Goal: Task Accomplishment & Management: Manage account settings

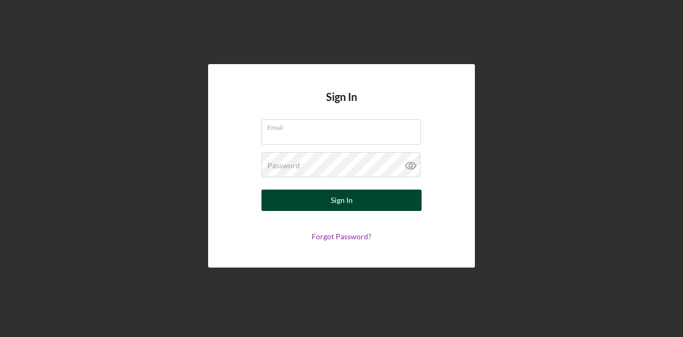
type input "[PERSON_NAME][EMAIL_ADDRESS][DOMAIN_NAME]"
click at [333, 200] on div "Sign In" at bounding box center [342, 199] width 22 height 21
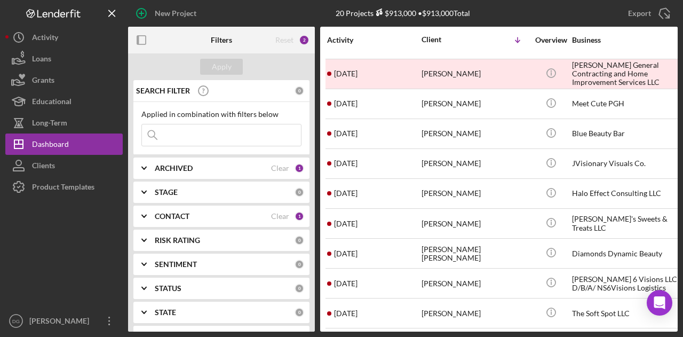
scroll to position [327, 0]
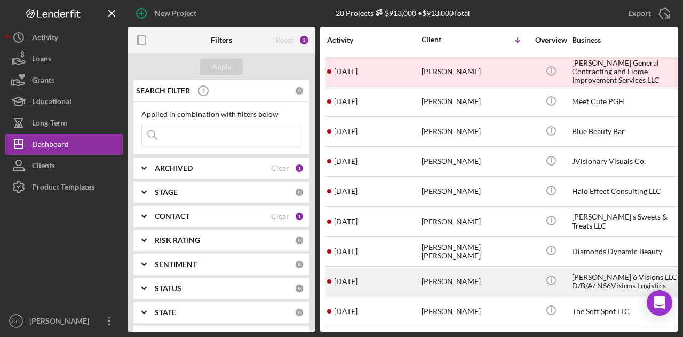
click at [615, 277] on div "[PERSON_NAME] 6 Visions LLC D/B/A/ NS6Visions Logistics" at bounding box center [625, 281] width 107 height 28
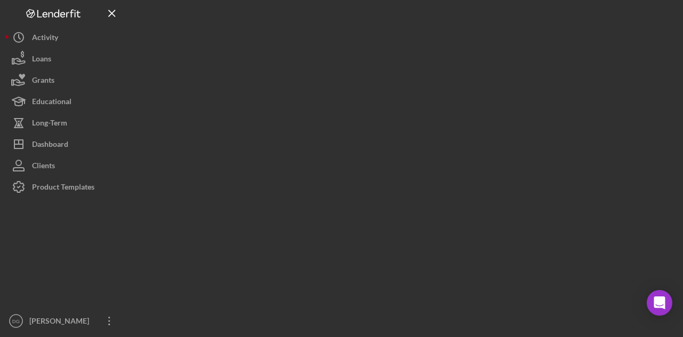
click at [615, 277] on div at bounding box center [403, 165] width 550 height 331
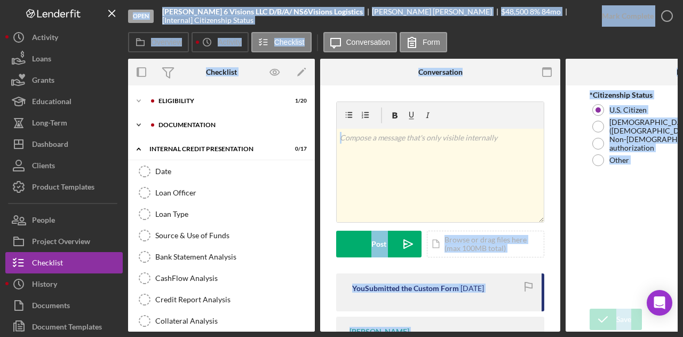
click at [185, 118] on div "Icon/Expander documentation 0 / 17" at bounding box center [221, 124] width 187 height 21
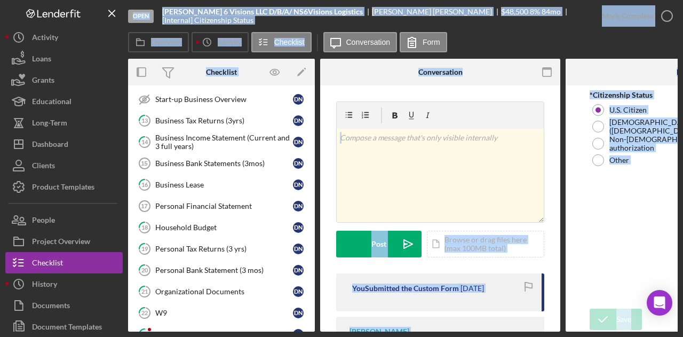
scroll to position [58, 0]
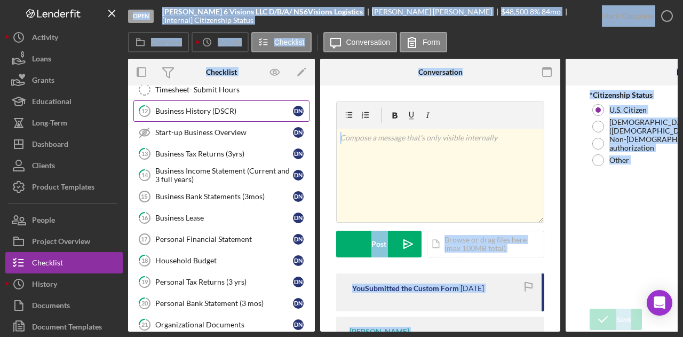
click at [203, 107] on div "Business History (DSCR)" at bounding box center [224, 111] width 138 height 9
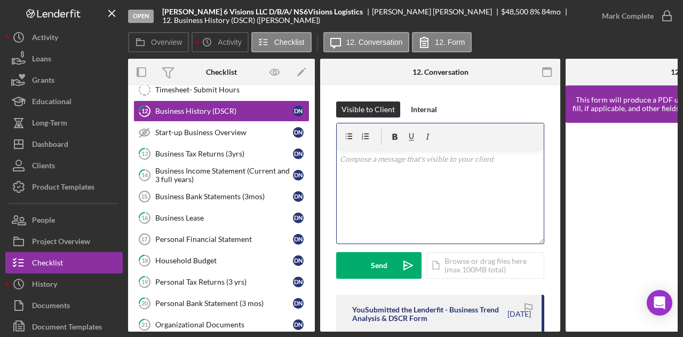
click at [458, 200] on div "v Color teal Color pink Remove color Add row above Add row below Add column bef…" at bounding box center [440, 196] width 207 height 93
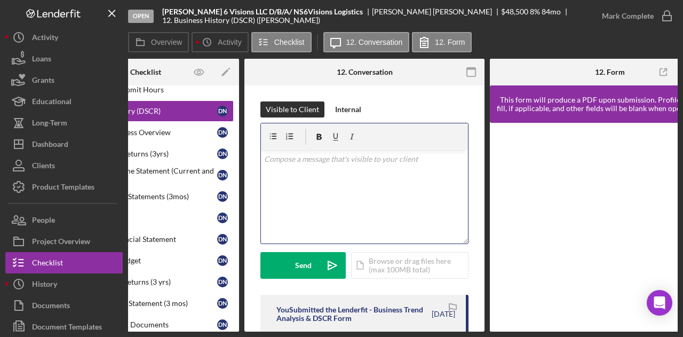
scroll to position [0, 128]
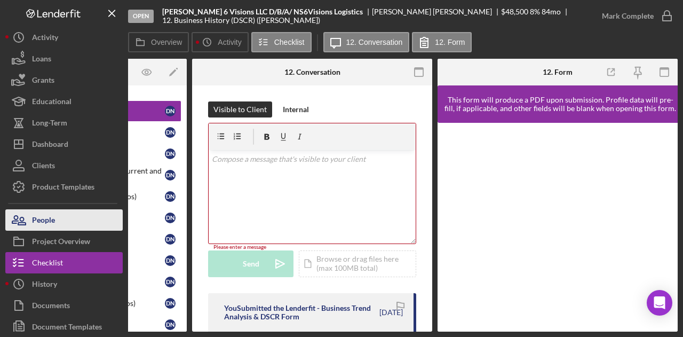
click at [67, 213] on button "People" at bounding box center [63, 219] width 117 height 21
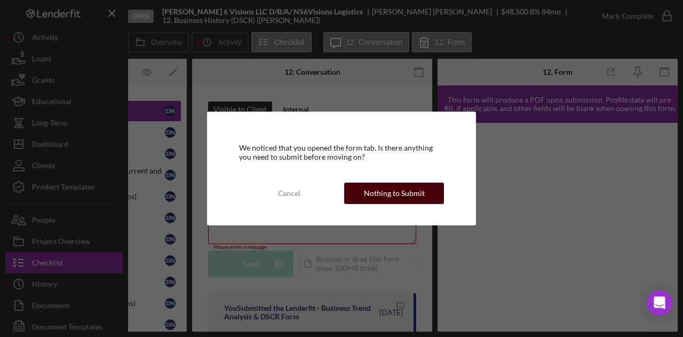
click at [414, 195] on div "Nothing to Submit" at bounding box center [394, 192] width 61 height 21
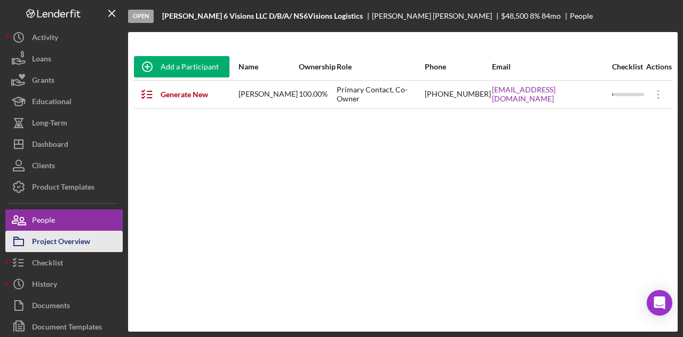
click at [45, 244] on div "Project Overview" at bounding box center [61, 243] width 58 height 24
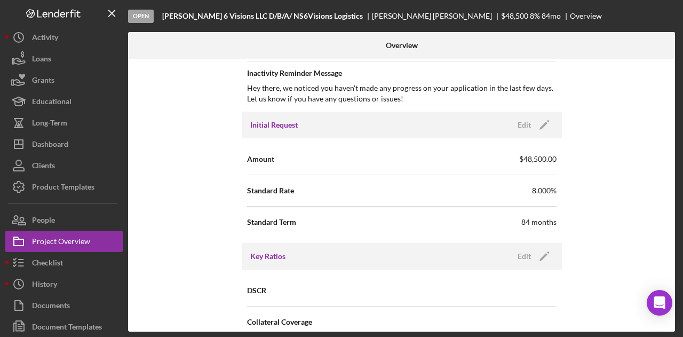
scroll to position [574, 0]
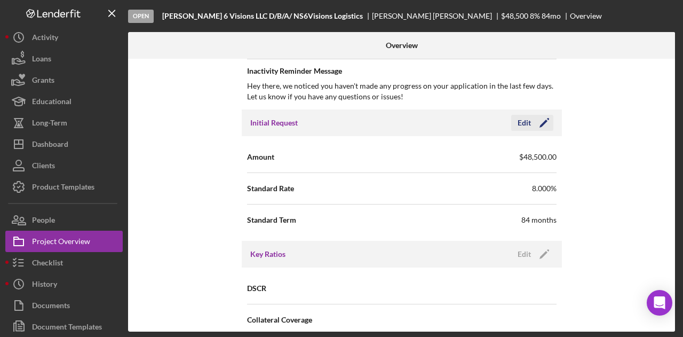
click at [544, 120] on icon "Icon/Edit" at bounding box center [544, 122] width 27 height 27
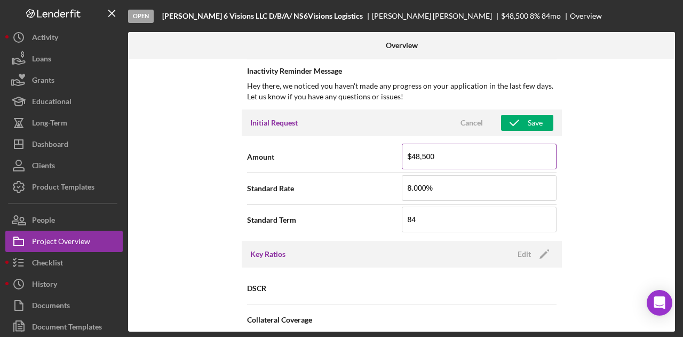
click at [434, 156] on input "$48,500" at bounding box center [479, 157] width 155 height 26
type input "$4"
type input "$4,000,000"
click at [485, 185] on input "8.000%" at bounding box center [479, 188] width 155 height 26
click at [409, 184] on input "8.000%" at bounding box center [479, 188] width 155 height 26
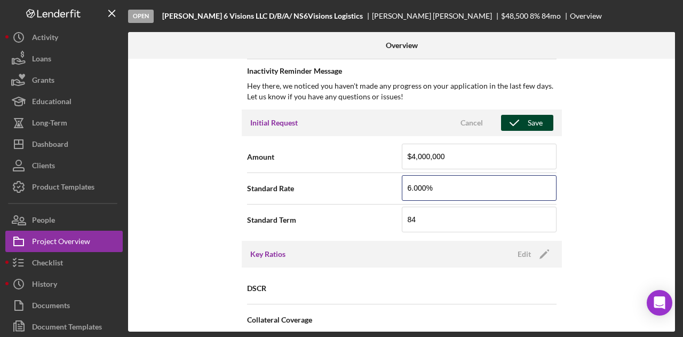
type input "6.000%"
click at [536, 116] on div "Save" at bounding box center [535, 123] width 15 height 16
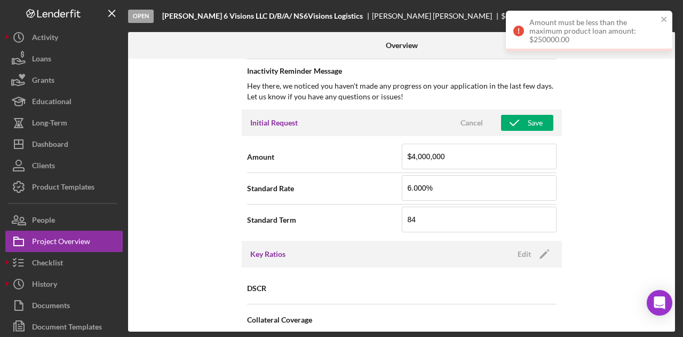
click at [590, 26] on div "Amount must be less than the maximum product loan amount: $250000.00" at bounding box center [593, 31] width 128 height 26
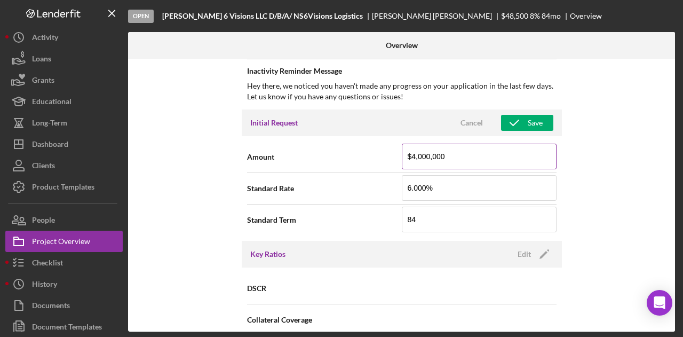
click at [426, 154] on input "$4,000,000" at bounding box center [479, 157] width 155 height 26
click at [424, 155] on input "$400,000" at bounding box center [479, 157] width 155 height 26
type input "$40,000"
click at [544, 109] on div "Initial Request Cancel Save" at bounding box center [402, 122] width 320 height 27
click at [528, 121] on div "Save" at bounding box center [535, 123] width 15 height 16
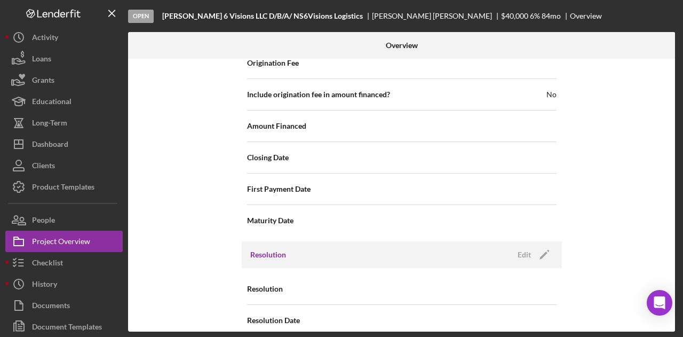
scroll to position [1317, 0]
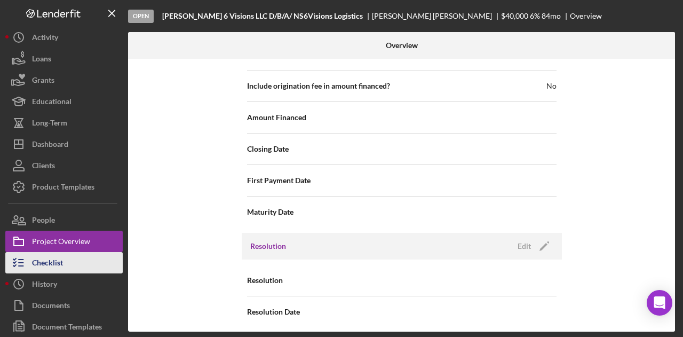
click at [41, 266] on div "Checklist" at bounding box center [47, 264] width 31 height 24
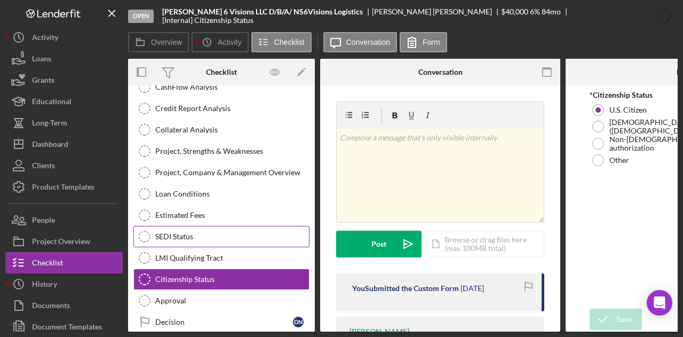
scroll to position [195, 0]
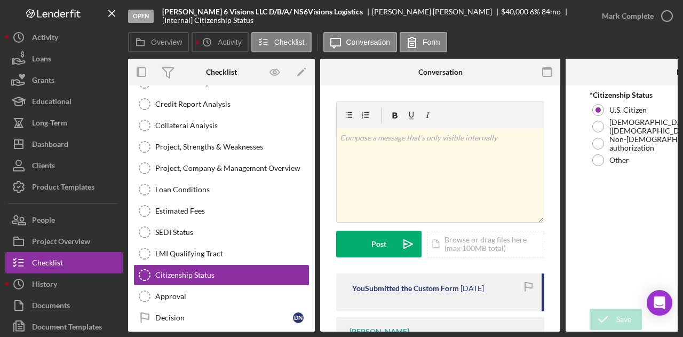
drag, startPoint x: 311, startPoint y: 234, endPoint x: 310, endPoint y: 170, distance: 64.0
click at [310, 170] on div "Date Date Loan Officer Loan Officer Loan Type Loan Type Source & Use of Funds S…" at bounding box center [221, 149] width 187 height 368
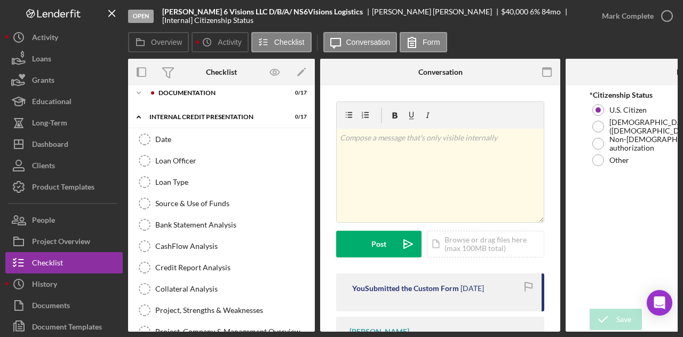
scroll to position [0, 0]
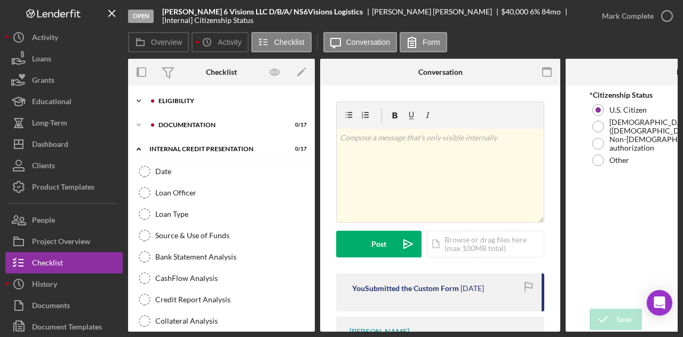
click at [202, 99] on div "Eligibility" at bounding box center [229, 101] width 143 height 6
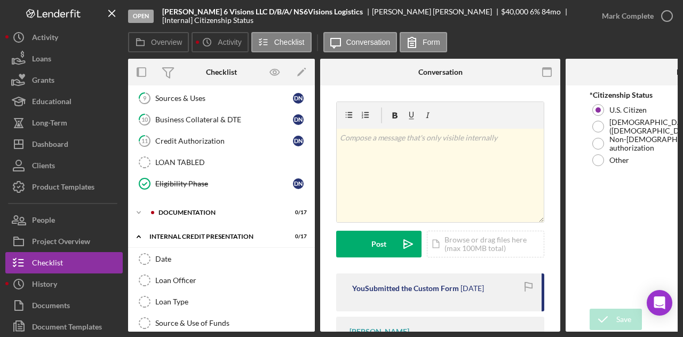
scroll to position [370, 0]
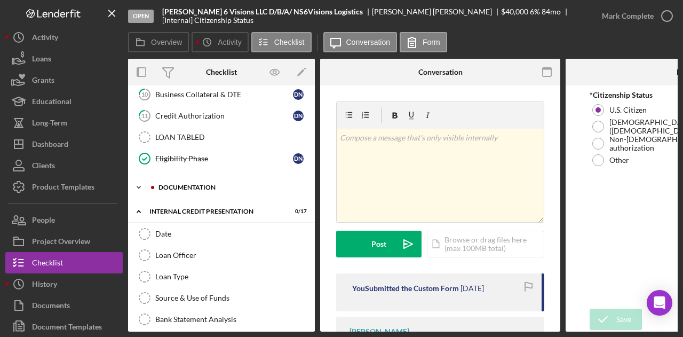
click at [200, 177] on div "Icon/Expander documentation 0 / 17" at bounding box center [221, 187] width 187 height 21
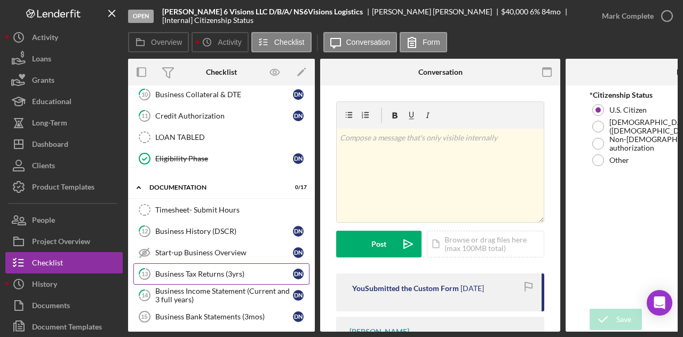
click at [181, 269] on div "Business Tax Returns (3yrs)" at bounding box center [224, 273] width 138 height 9
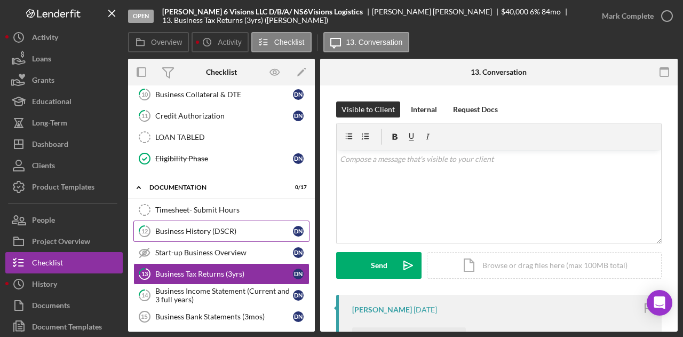
click at [197, 227] on div "Business History (DSCR)" at bounding box center [224, 231] width 138 height 9
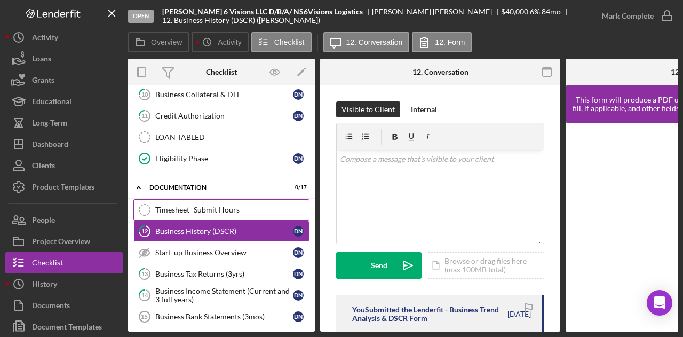
click at [196, 205] on div "Timesheet- Submit Hours" at bounding box center [232, 209] width 154 height 9
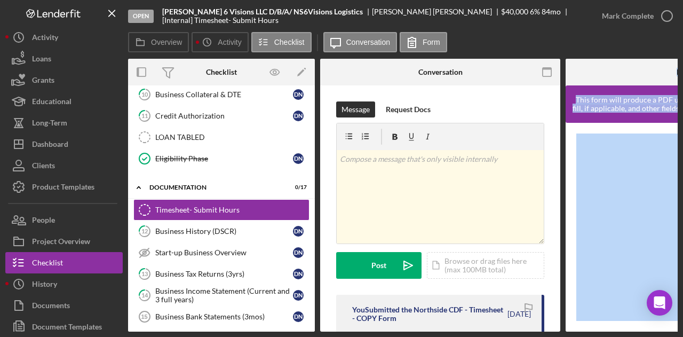
drag, startPoint x: 461, startPoint y: 332, endPoint x: 597, endPoint y: 333, distance: 136.6
click at [597, 333] on div "Open [PERSON_NAME] 6 Visions LLC D/B/A/ NS6Visions Logistics [PERSON_NAME] $40,…" at bounding box center [341, 168] width 683 height 337
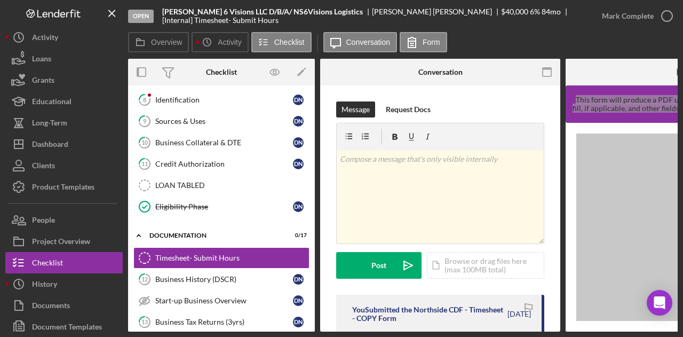
scroll to position [326, 0]
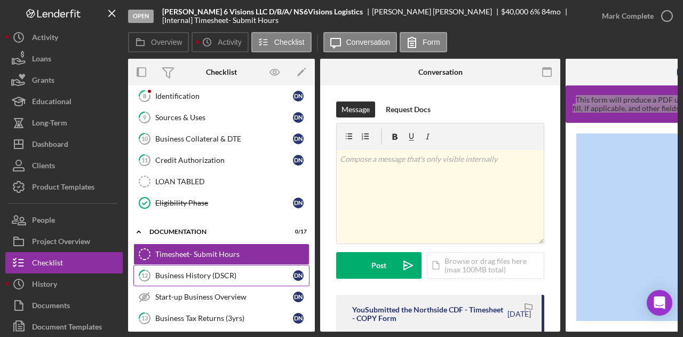
click at [176, 271] on div "Business History (DSCR)" at bounding box center [224, 275] width 138 height 9
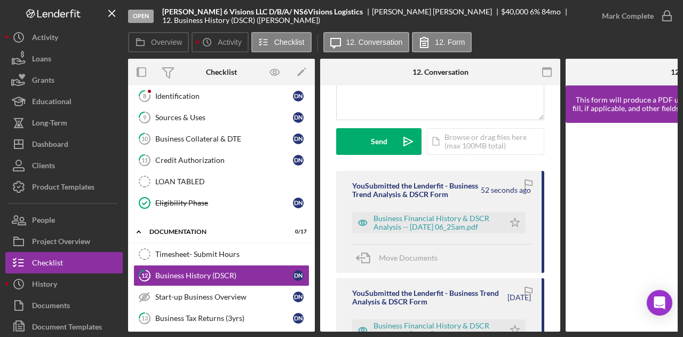
scroll to position [124, 0]
click at [432, 229] on div "Business Financial History & DSCR Analysis -- [DATE] 06_25am.pdf" at bounding box center [436, 221] width 125 height 17
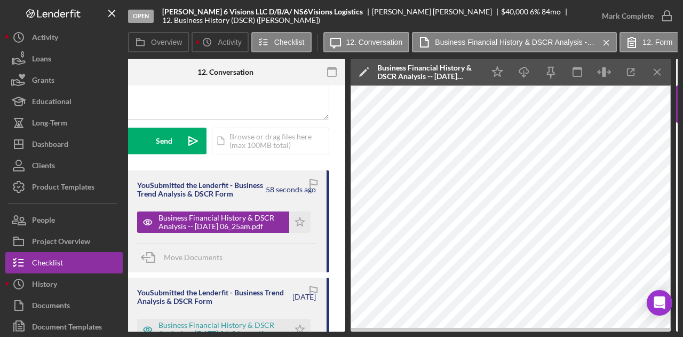
scroll to position [0, 217]
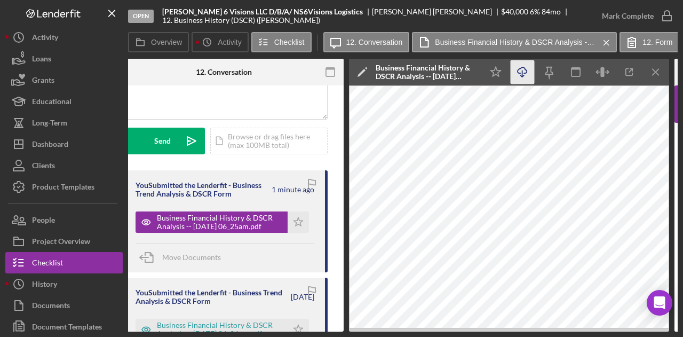
click at [521, 71] on icon "Icon/Download" at bounding box center [523, 72] width 24 height 24
